Goal: Find specific page/section: Find specific page/section

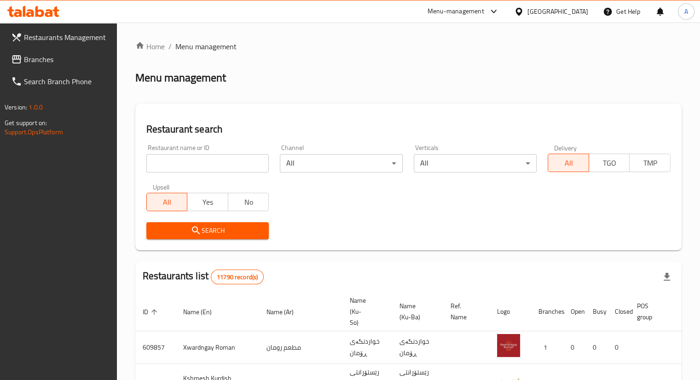
click at [243, 167] on input "search" at bounding box center [207, 163] width 123 height 18
click at [184, 160] on input "search" at bounding box center [207, 163] width 123 height 18
paste input "779881"
type input "779881"
click button "Search" at bounding box center [207, 230] width 123 height 17
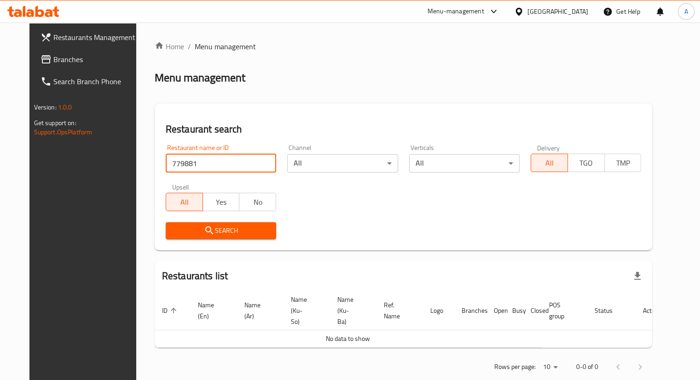
click at [53, 56] on span "Branches" at bounding box center [96, 59] width 86 height 11
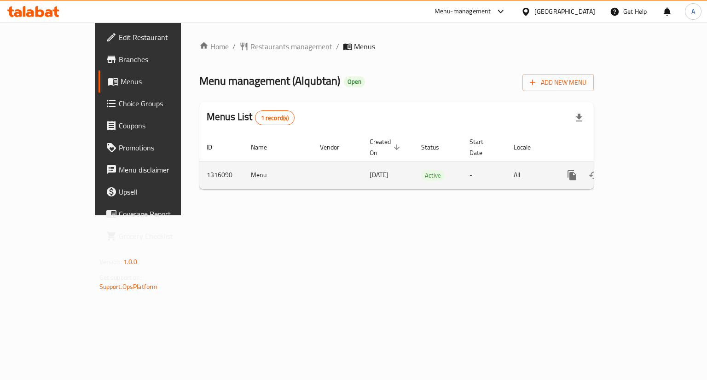
click at [644, 170] on icon "enhanced table" at bounding box center [638, 175] width 11 height 11
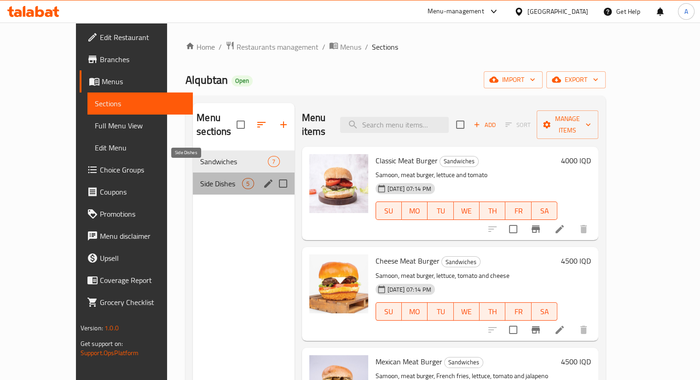
click at [215, 178] on span "Side Dishes" at bounding box center [221, 183] width 42 height 11
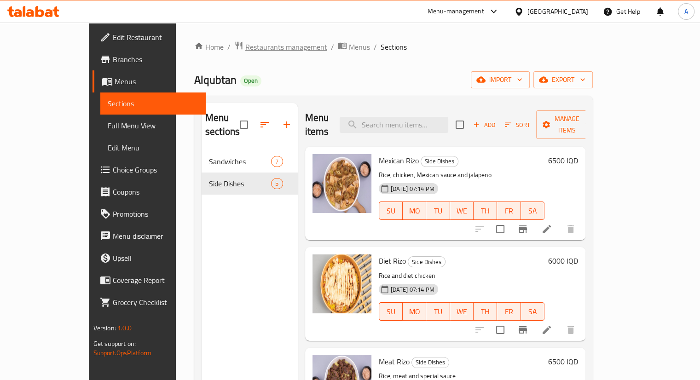
click at [245, 51] on span "Restaurants management" at bounding box center [286, 46] width 82 height 11
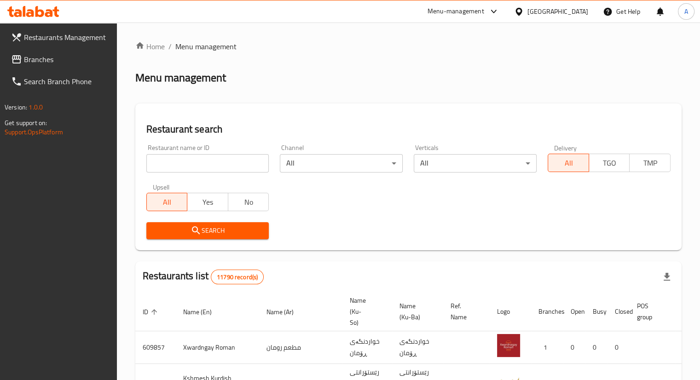
click at [226, 166] on input "search" at bounding box center [207, 163] width 123 height 18
paste input "779881"
type input "779881"
click at [35, 64] on span "Branches" at bounding box center [67, 59] width 86 height 11
